Goal: Check status: Check status

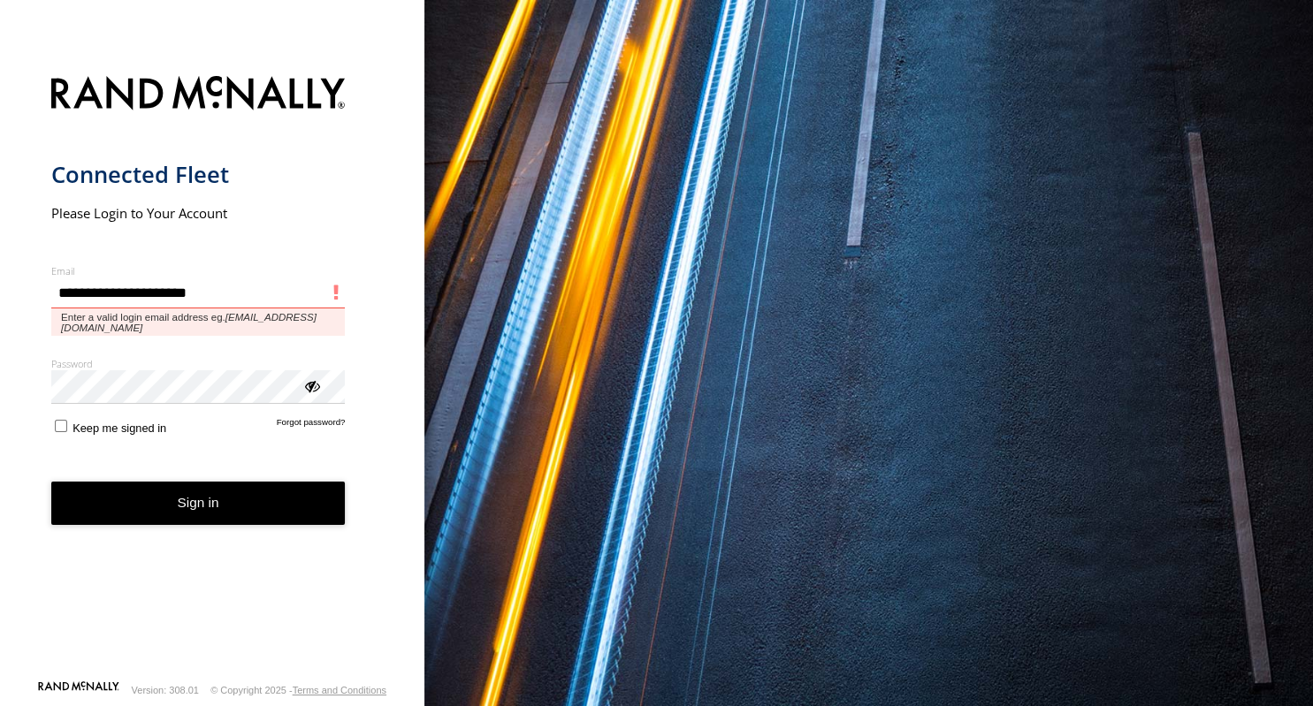
type input "**********"
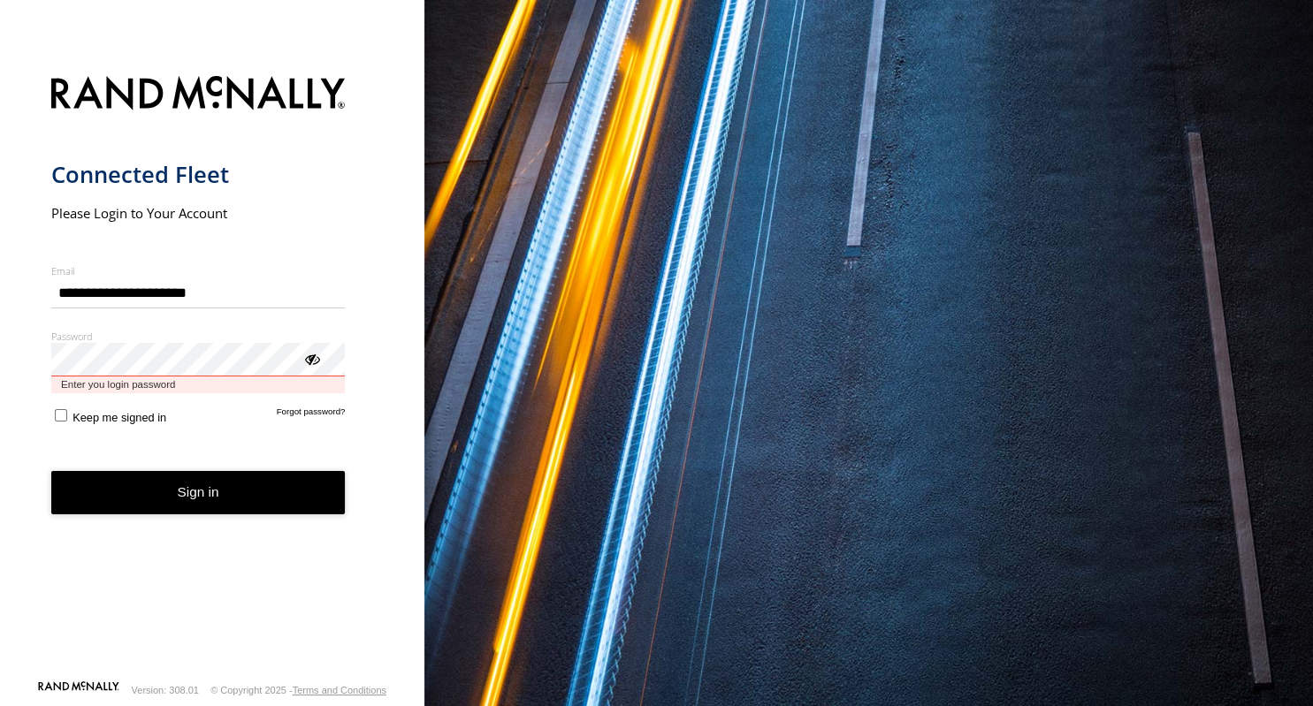
click at [51, 471] on button "Sign in" at bounding box center [198, 492] width 294 height 43
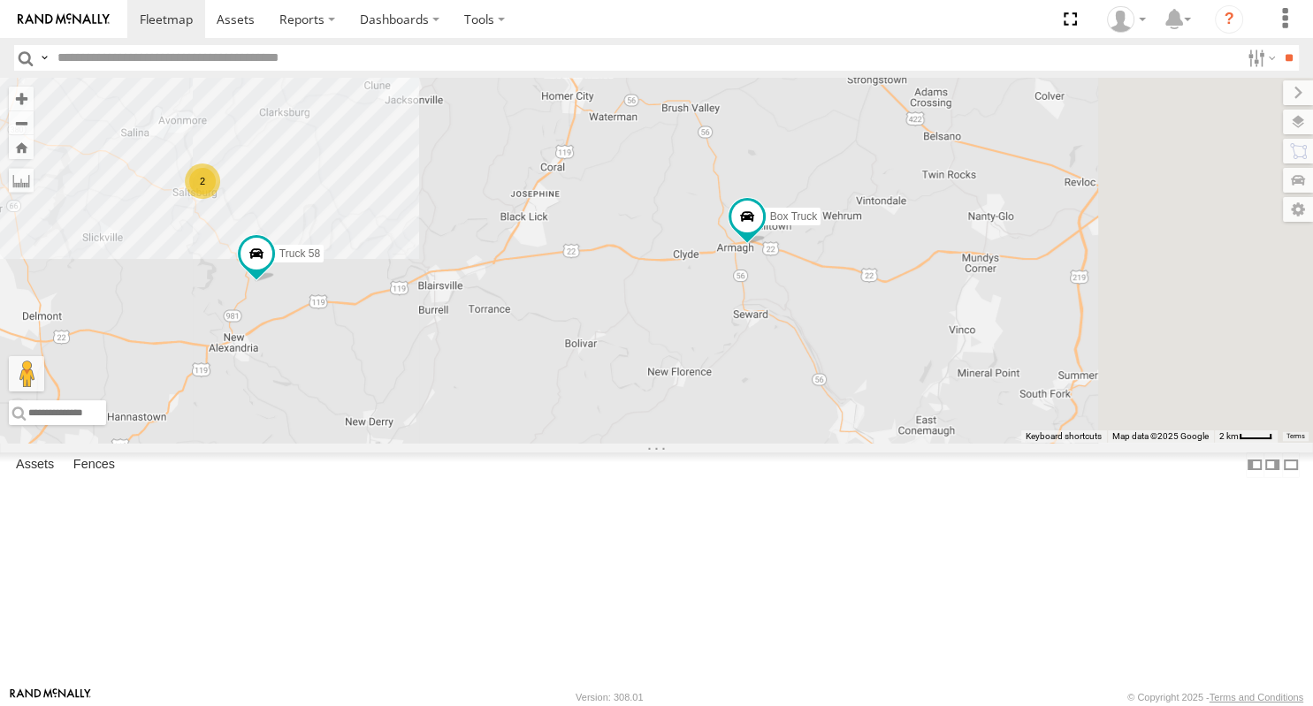
drag, startPoint x: 1040, startPoint y: 464, endPoint x: 854, endPoint y: 435, distance: 188.8
click at [854, 435] on div "2 Box Truck Truck 58" at bounding box center [656, 260] width 1313 height 365
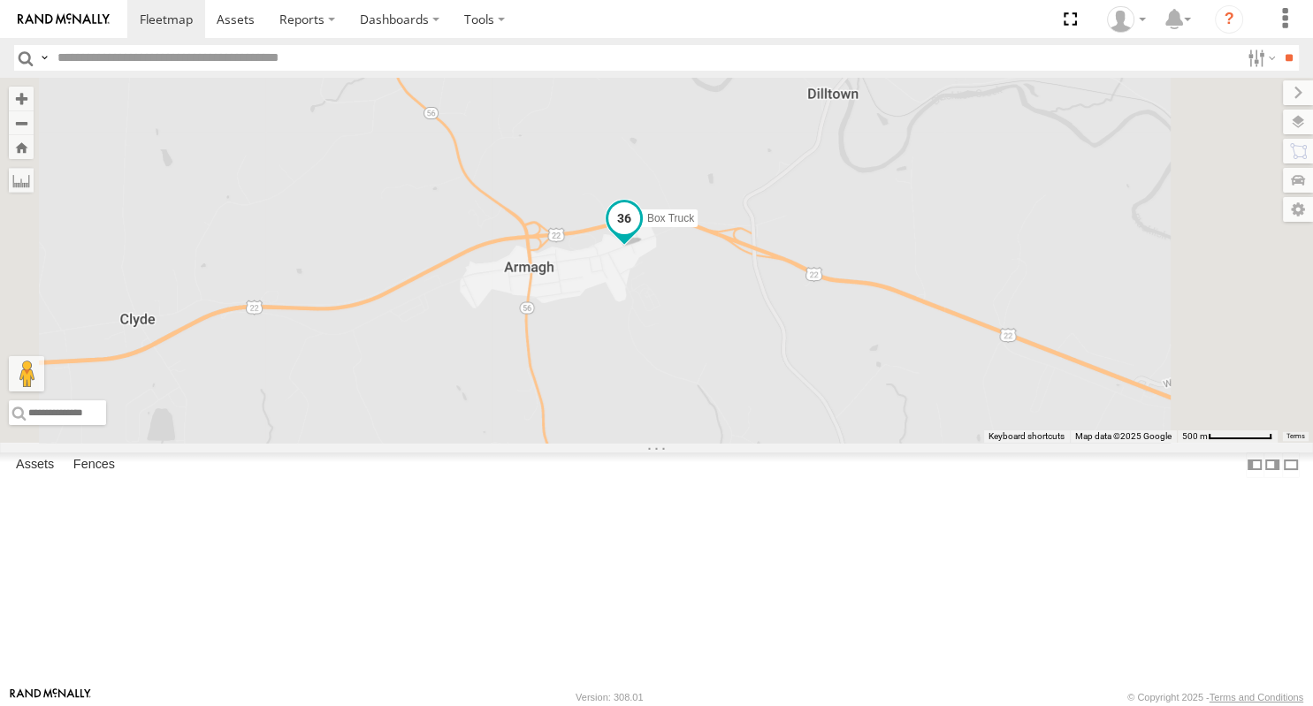
click at [639, 234] on span at bounding box center [623, 218] width 32 height 32
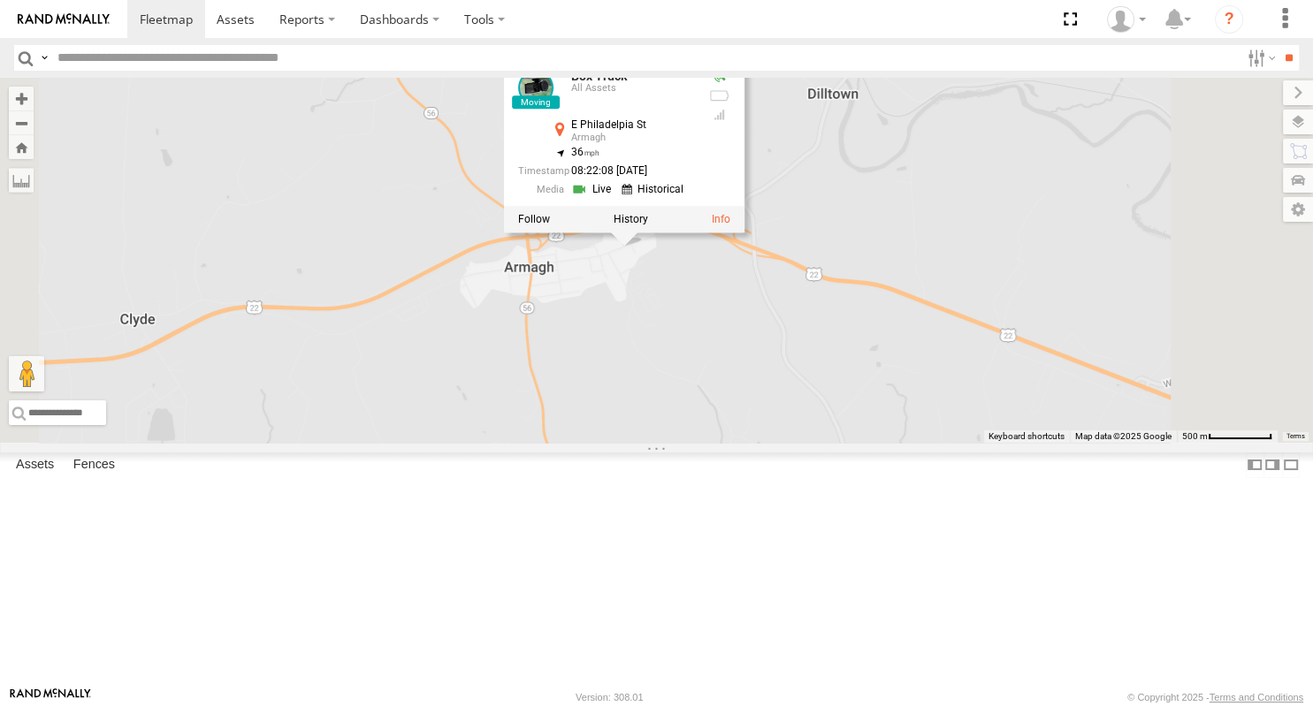
click at [902, 443] on div "Box Truck Truck 58 Box Truck All Assets E Philadelpia [GEOGRAPHIC_DATA] 40.4552…" at bounding box center [656, 260] width 1313 height 365
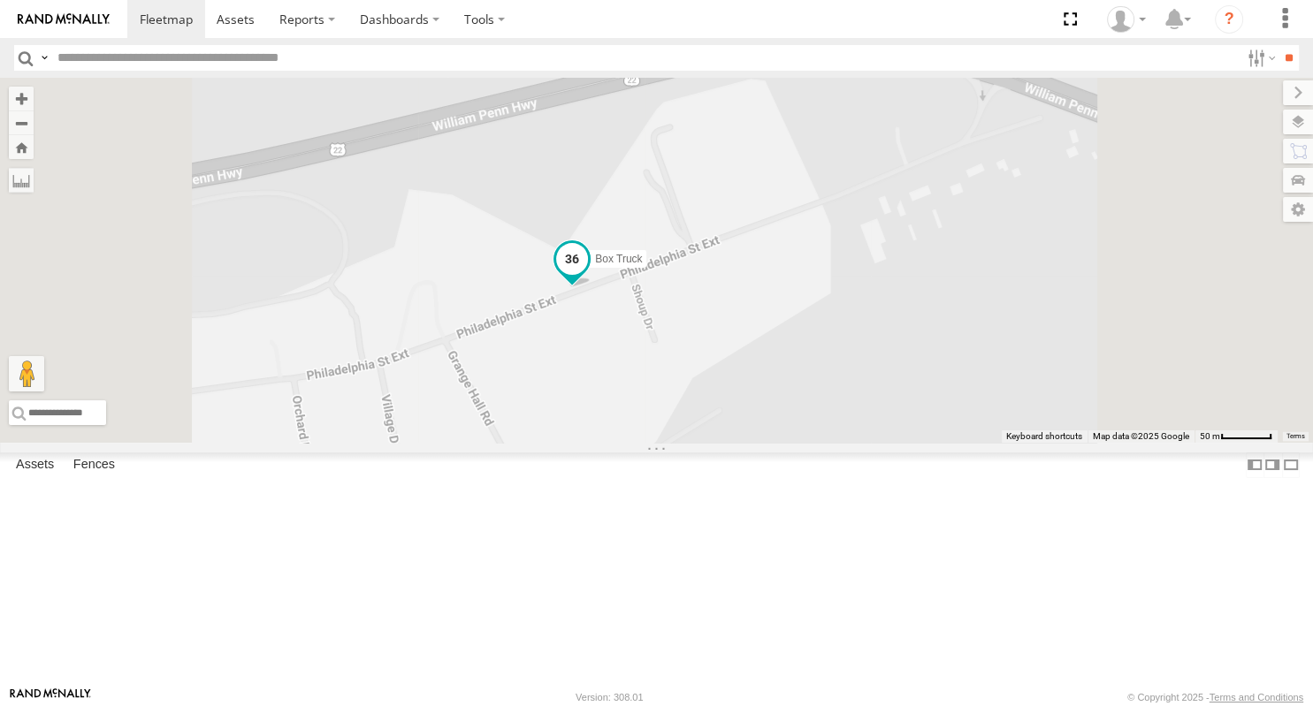
click at [588, 275] on span at bounding box center [572, 259] width 32 height 32
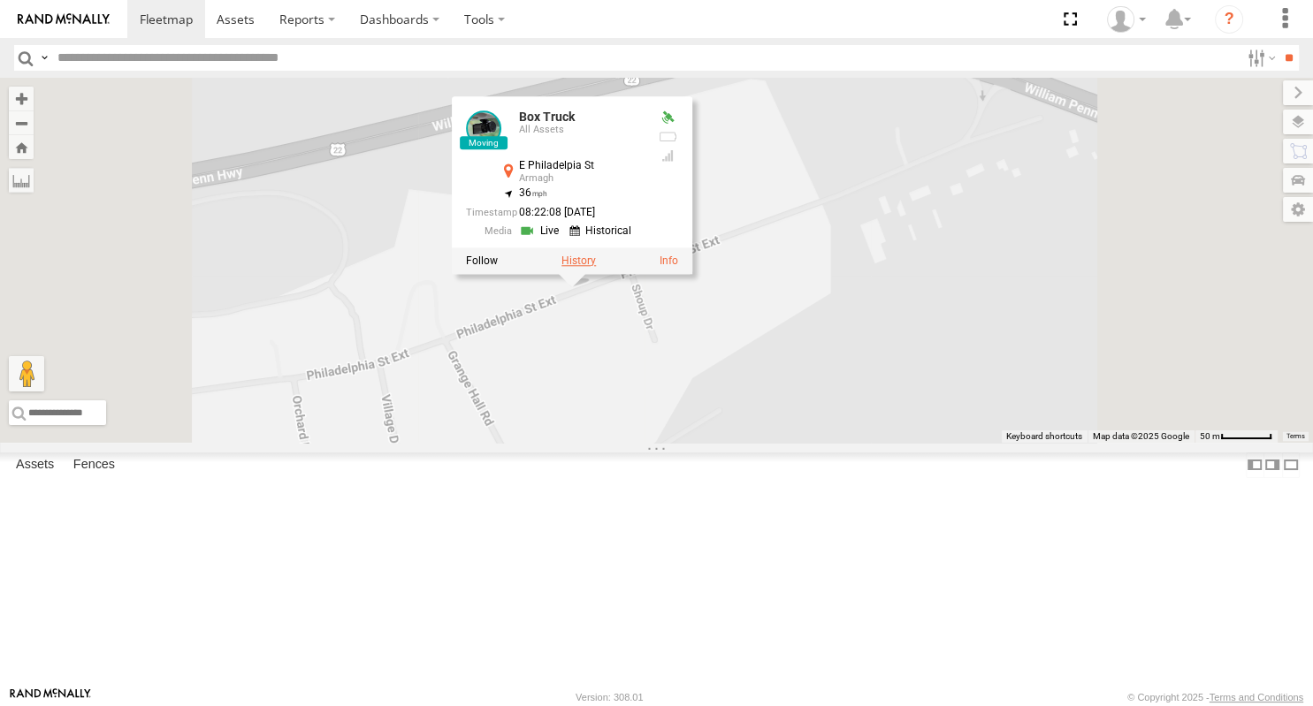
click at [596, 267] on label at bounding box center [578, 261] width 34 height 12
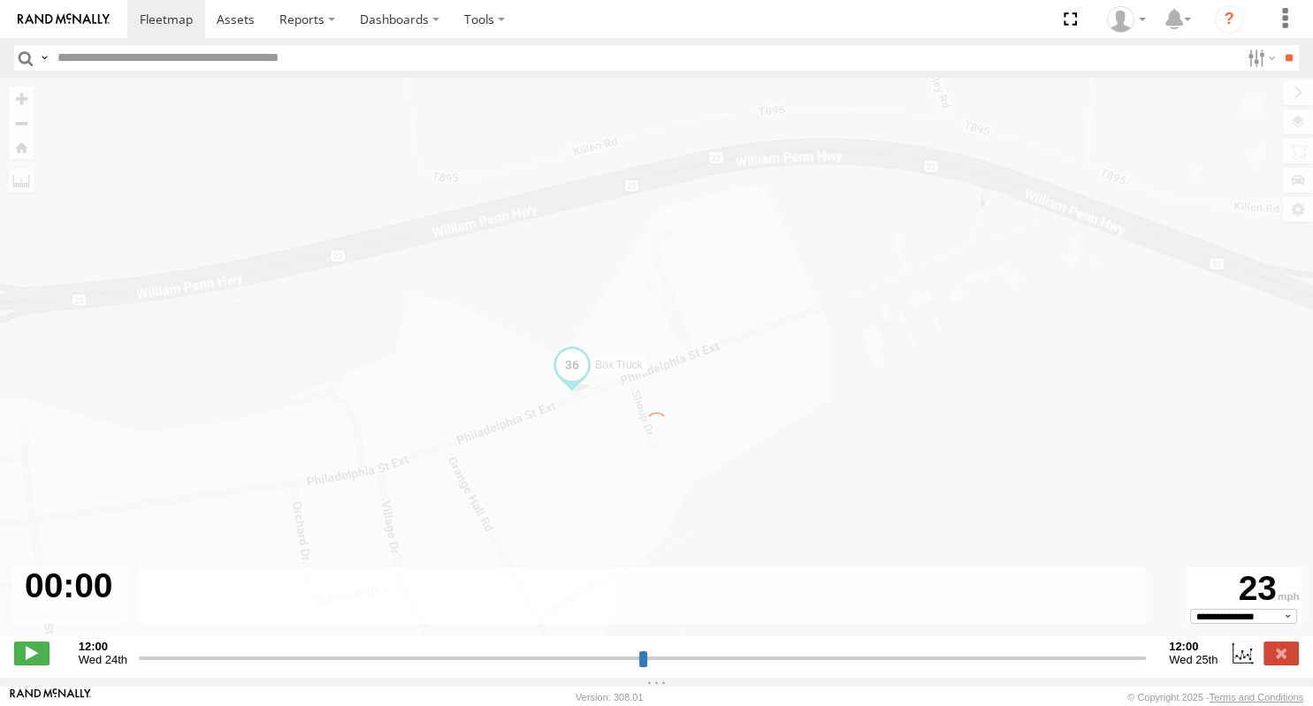
type input "**********"
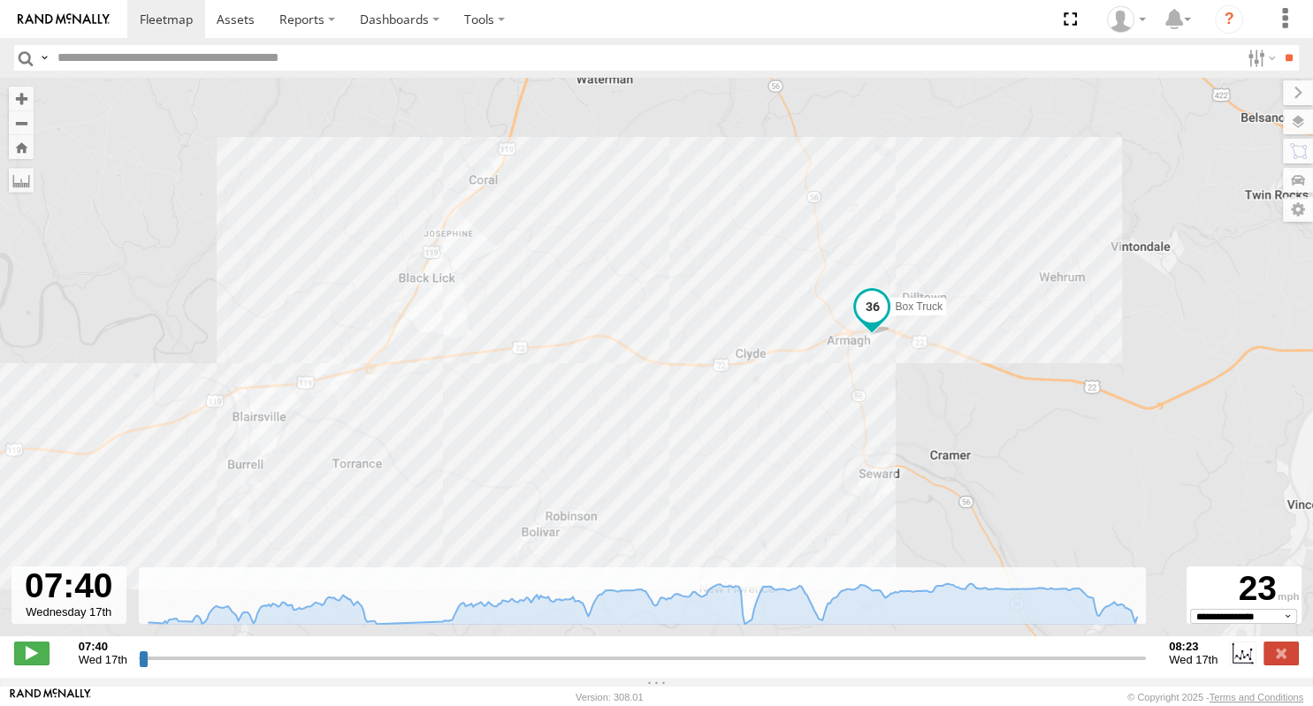
drag, startPoint x: 1045, startPoint y: 414, endPoint x: 711, endPoint y: 391, distance: 334.9
click at [711, 391] on div "Box Truck 07:47 Wed 07:53 Wed 07:55 Wed 07:56 Wed 07:57 Wed 07:57 Wed 5" at bounding box center [656, 366] width 1313 height 577
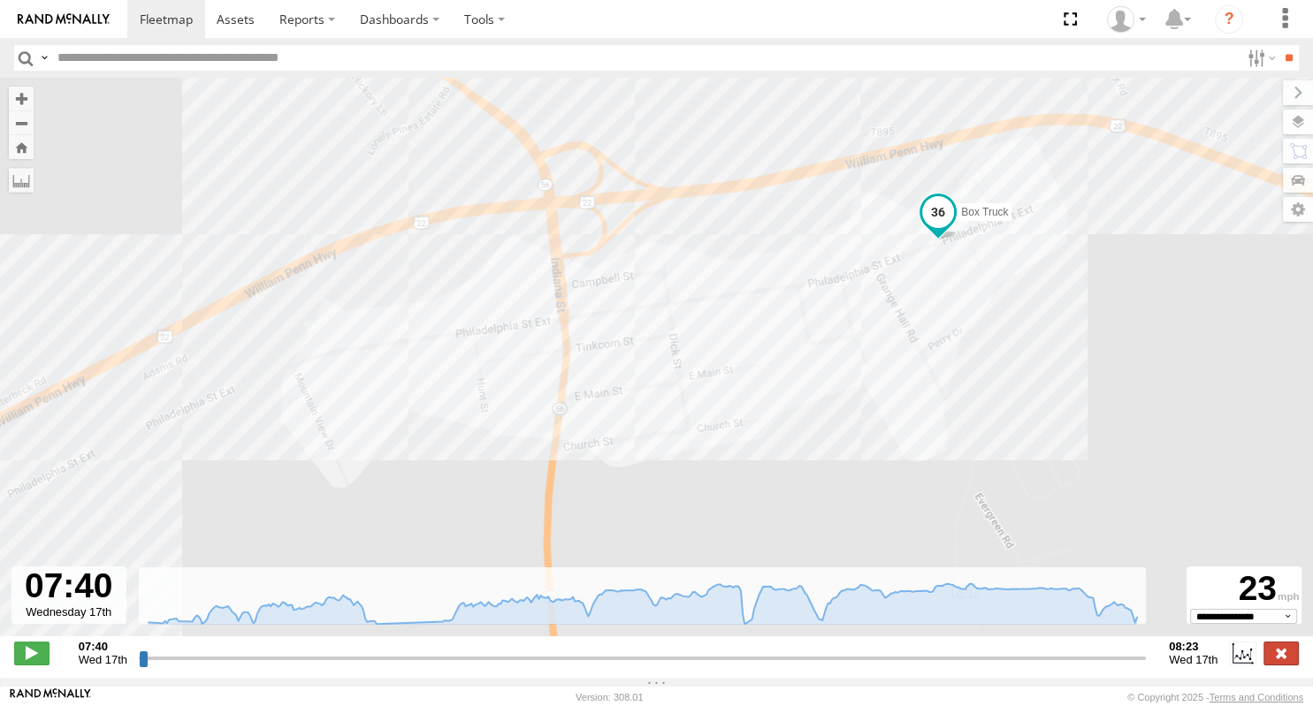
click at [1282, 665] on label at bounding box center [1280, 653] width 35 height 23
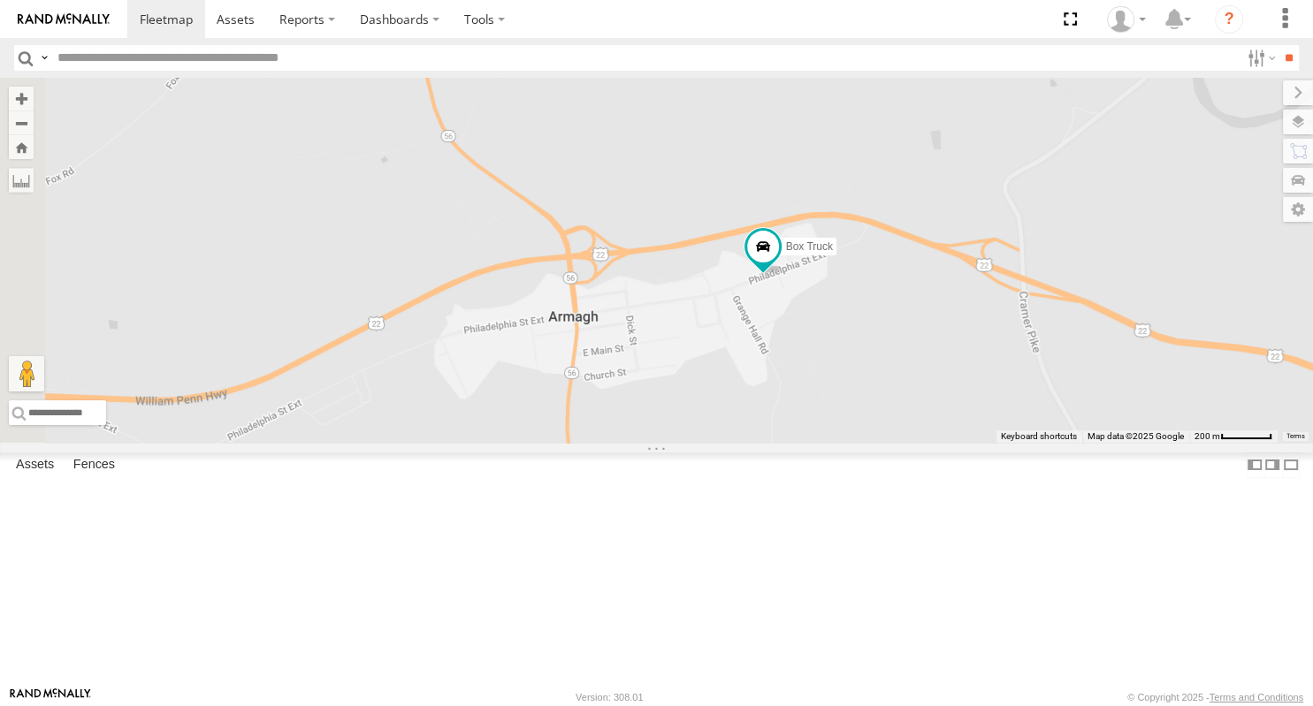
drag, startPoint x: 706, startPoint y: 338, endPoint x: 856, endPoint y: 295, distance: 155.3
click at [842, 301] on div "Box Truck" at bounding box center [656, 260] width 1313 height 365
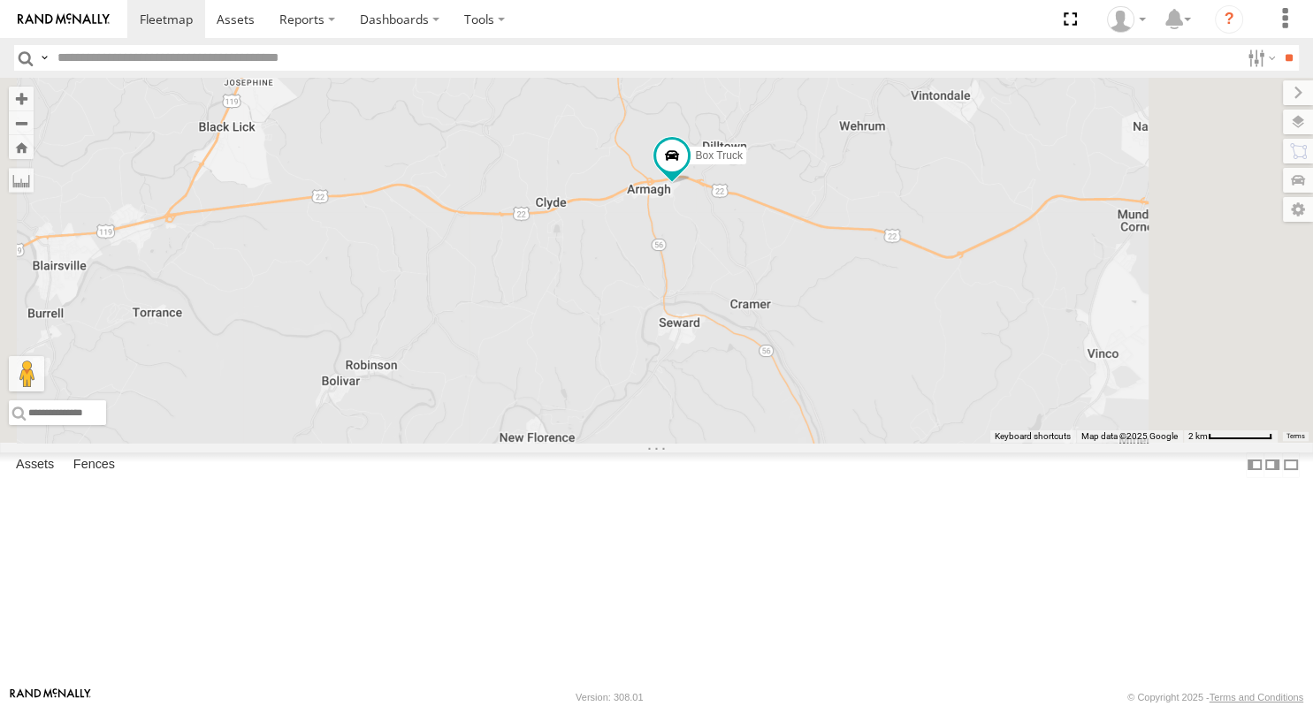
drag, startPoint x: 731, startPoint y: 415, endPoint x: 857, endPoint y: 415, distance: 125.5
click at [857, 418] on div "Box Truck" at bounding box center [656, 260] width 1313 height 365
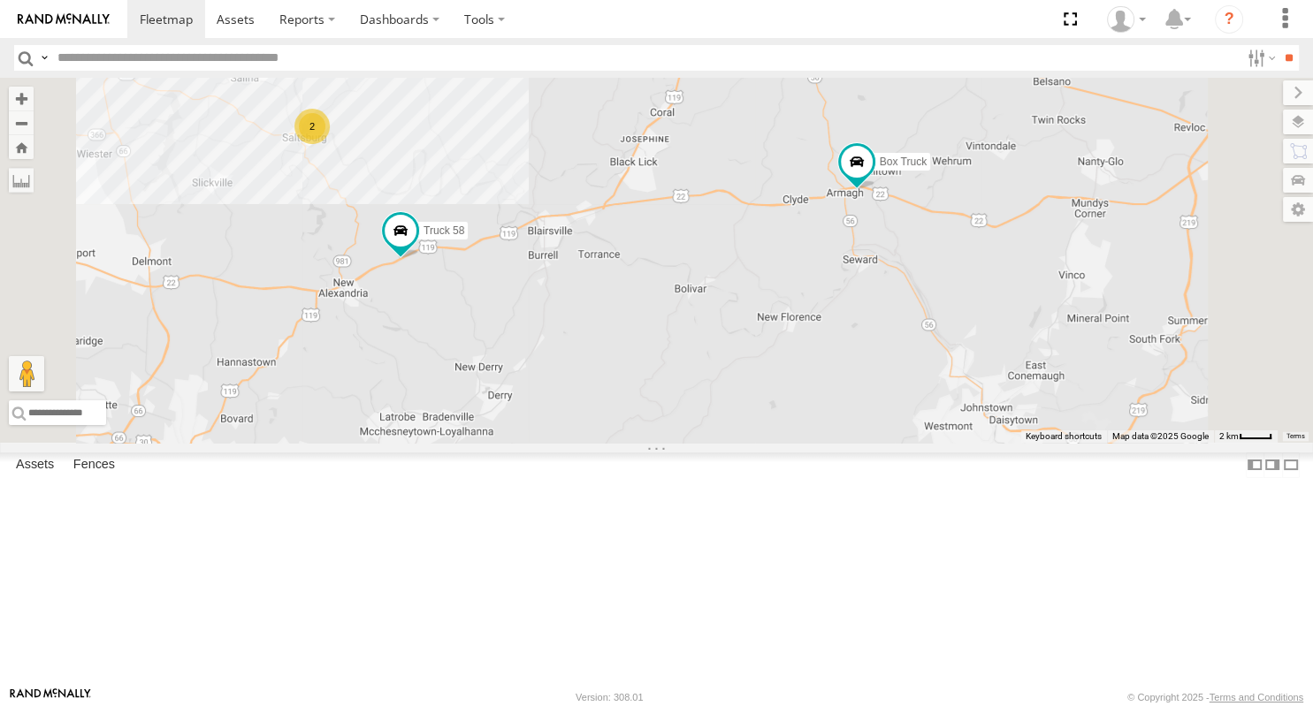
drag, startPoint x: 762, startPoint y: 487, endPoint x: 870, endPoint y: 444, distance: 116.2
click at [870, 443] on div "Box Truck 2 Truck 58" at bounding box center [656, 260] width 1313 height 365
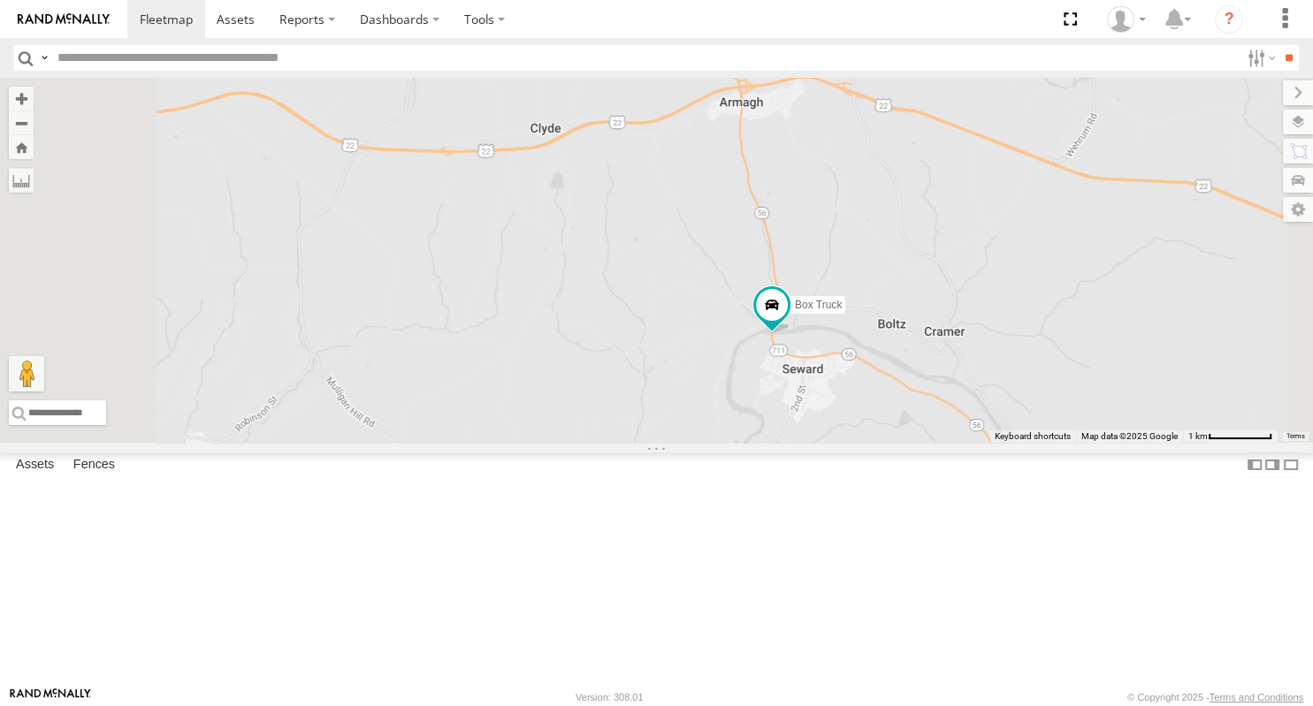
drag, startPoint x: 1069, startPoint y: 377, endPoint x: 997, endPoint y: 357, distance: 74.2
click at [1001, 362] on div "Box Truck Truck 58" at bounding box center [656, 260] width 1313 height 365
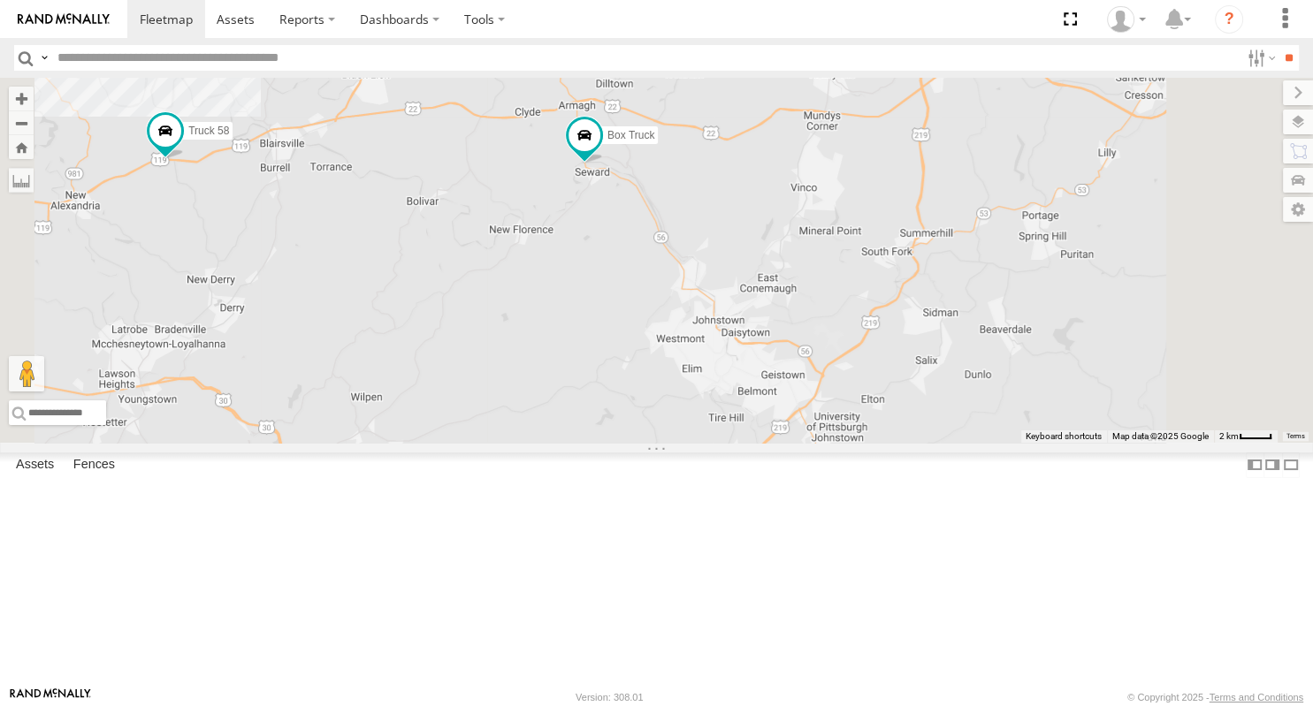
drag, startPoint x: 963, startPoint y: 531, endPoint x: 780, endPoint y: 436, distance: 206.4
click at [780, 436] on div "Box Truck Truck 58 2" at bounding box center [656, 260] width 1313 height 365
